Goal: Check status: Check status

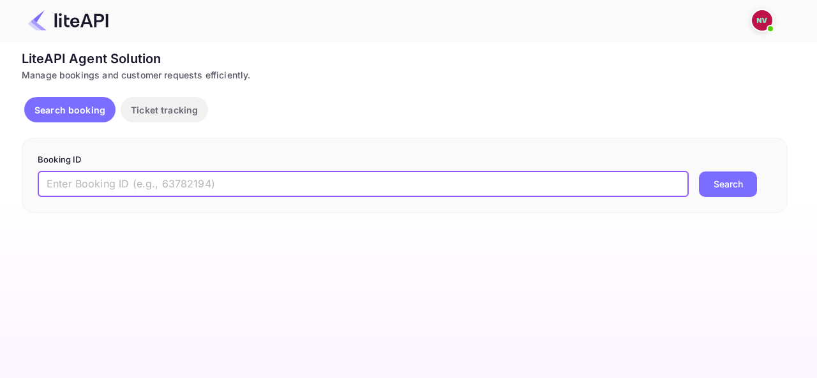
click at [244, 191] on input "text" at bounding box center [363, 185] width 651 height 26
paste input "9091540"
type input "9091540"
click at [724, 192] on button "Search" at bounding box center [728, 185] width 58 height 26
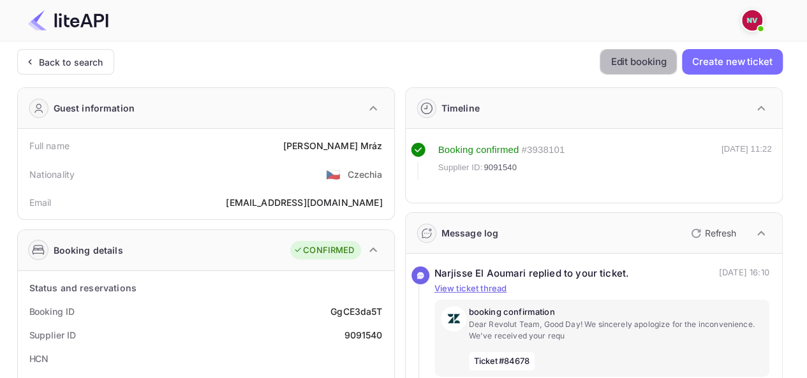
click at [616, 59] on button "Edit booking" at bounding box center [638, 62] width 77 height 26
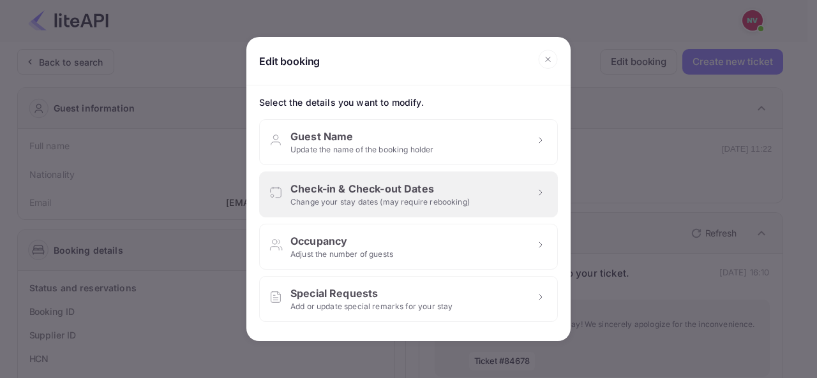
click at [532, 197] on div "Check-in & Check-out Dates Change your stay dates (may require rebooking)" at bounding box center [408, 195] width 299 height 46
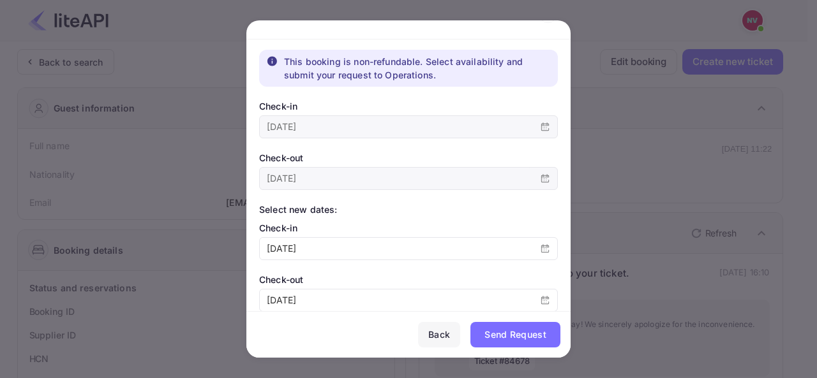
scroll to position [45, 0]
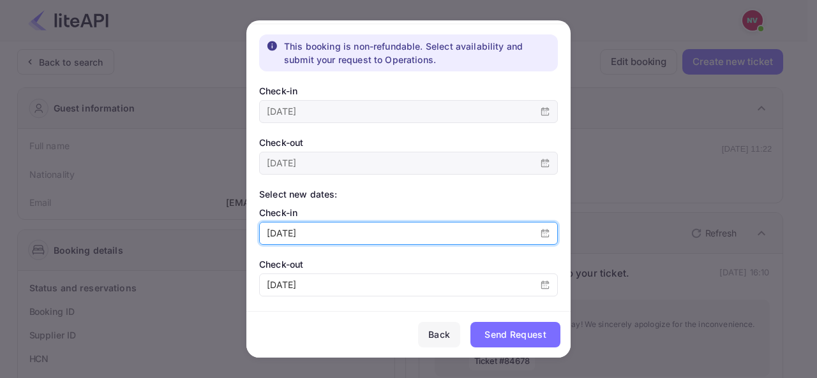
click at [335, 228] on input "[DATE]" at bounding box center [396, 234] width 273 height 22
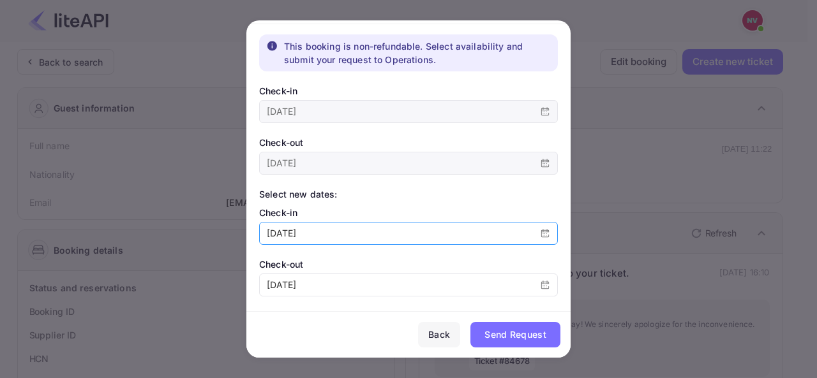
click at [348, 202] on div "This booking is non-refundable. Select availability and submit your request to …" at bounding box center [408, 171] width 324 height 275
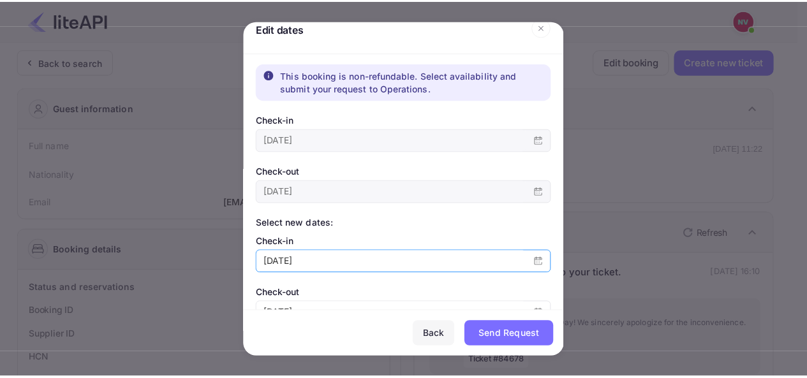
scroll to position [0, 0]
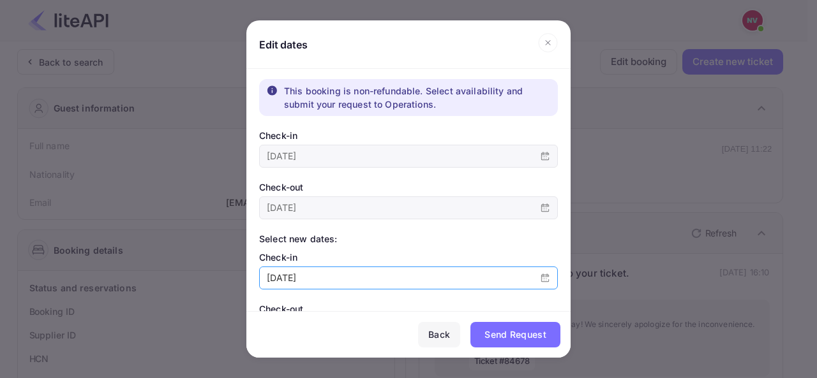
click at [547, 45] on icon at bounding box center [548, 42] width 20 height 19
